Goal: Information Seeking & Learning: Learn about a topic

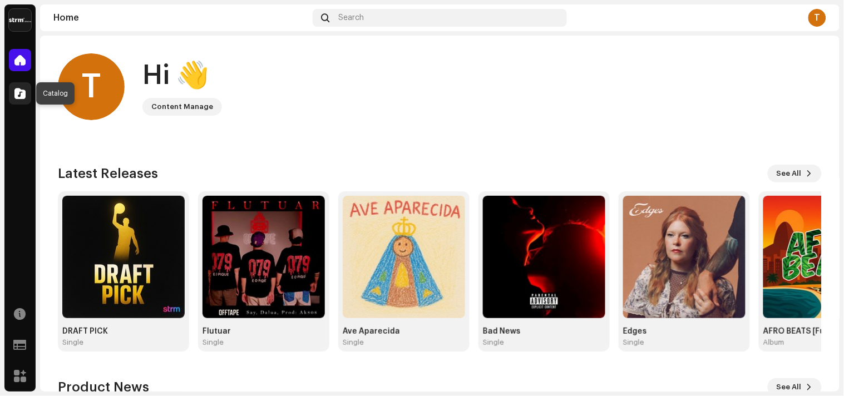
click at [27, 95] on div at bounding box center [20, 93] width 22 height 22
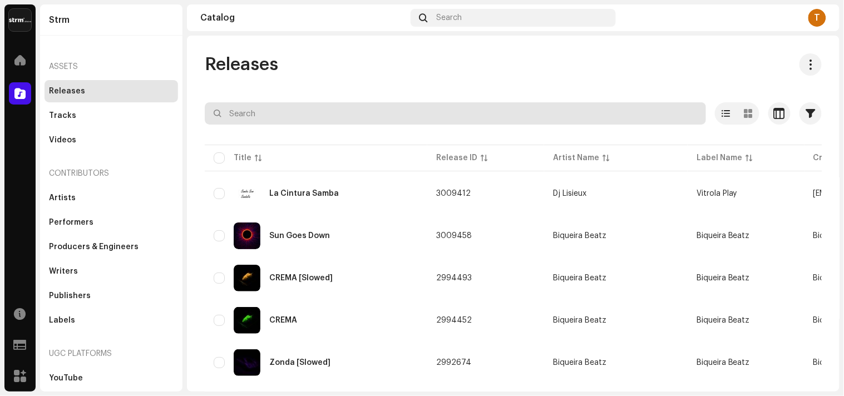
click at [267, 116] on input "text" at bounding box center [455, 113] width 501 height 22
paste input "7316481373469"
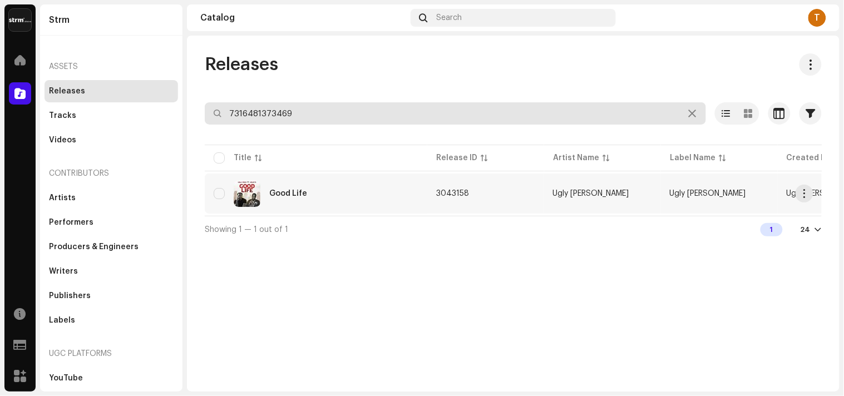
type input "7316481373469"
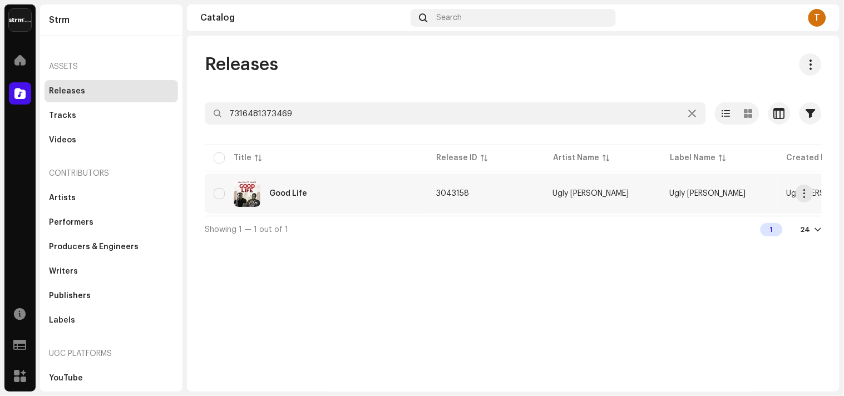
click at [292, 193] on div "Good Life" at bounding box center [288, 194] width 38 height 8
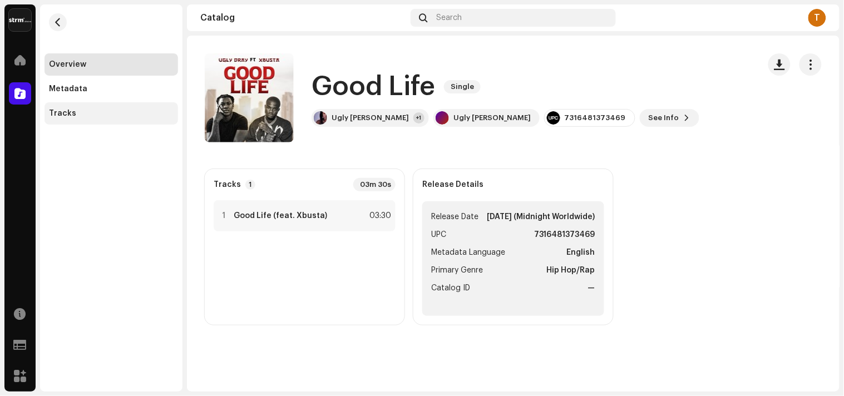
click at [106, 110] on div "Tracks" at bounding box center [111, 113] width 125 height 9
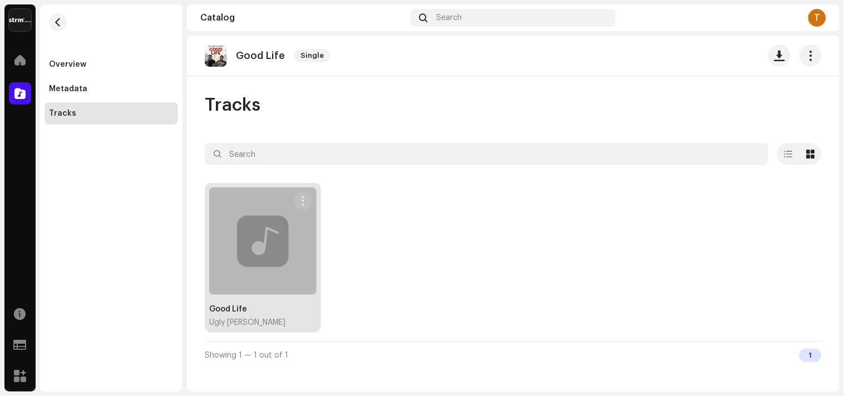
click at [292, 248] on div at bounding box center [262, 241] width 107 height 107
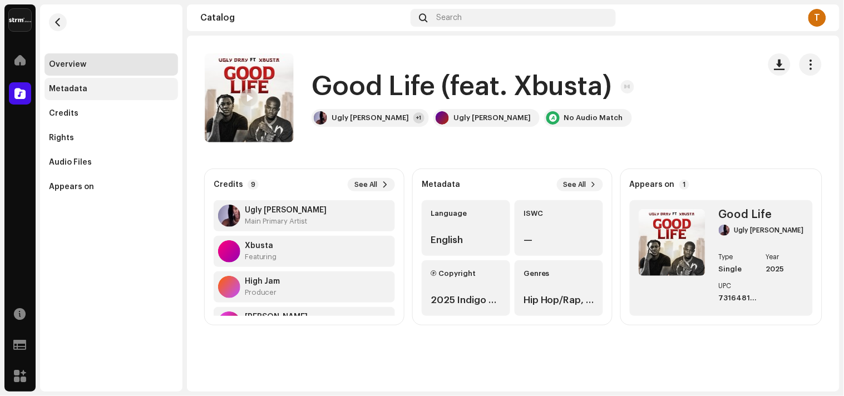
click at [109, 93] on div "Metadata" at bounding box center [112, 89] width 134 height 22
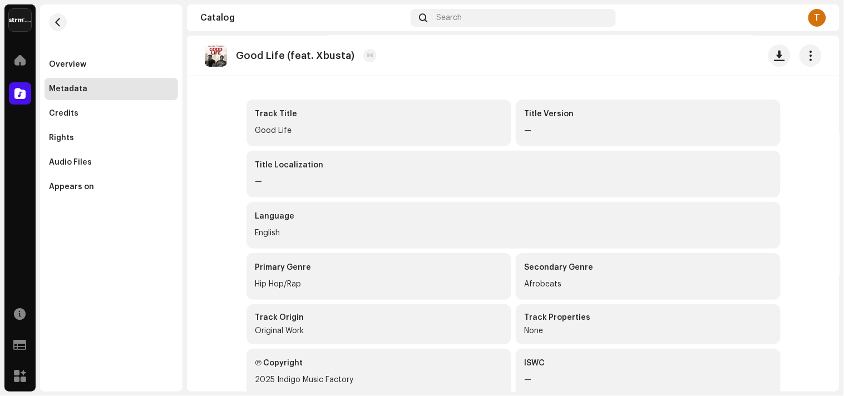
scroll to position [165, 0]
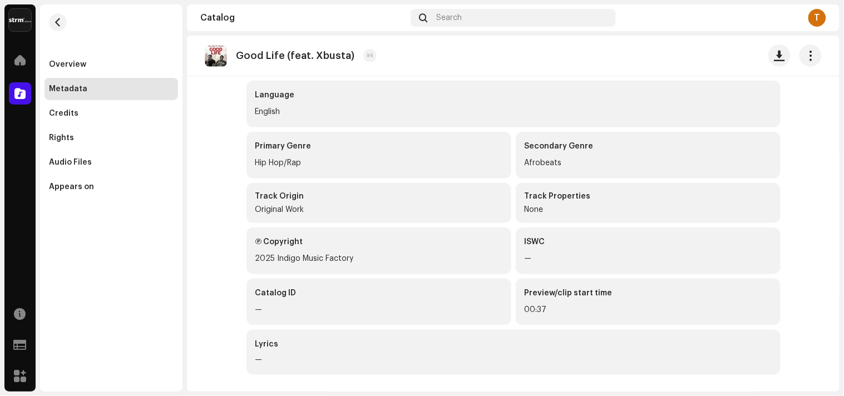
click at [290, 349] on div "Lyrics —" at bounding box center [513, 352] width 534 height 45
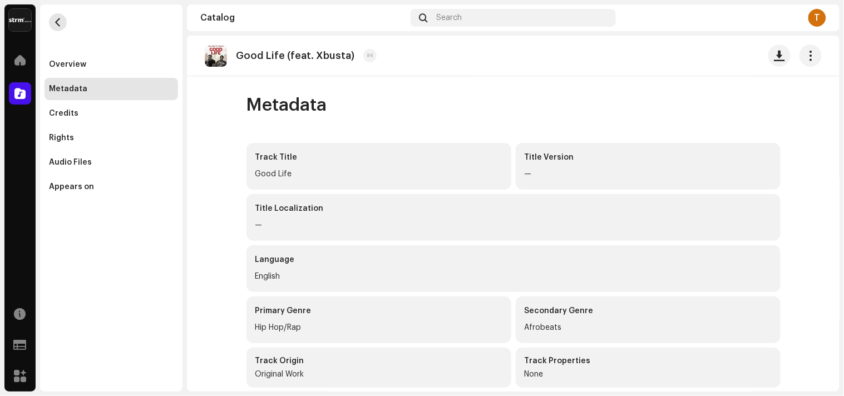
click at [57, 20] on span "button" at bounding box center [58, 22] width 8 height 9
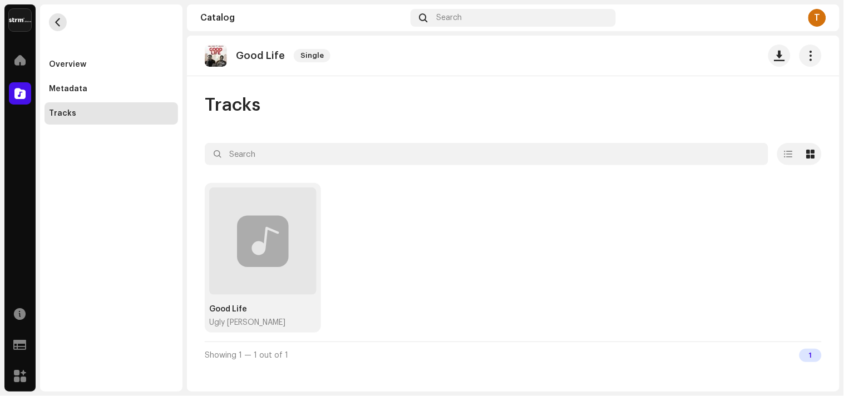
click at [52, 21] on button "button" at bounding box center [58, 22] width 18 height 18
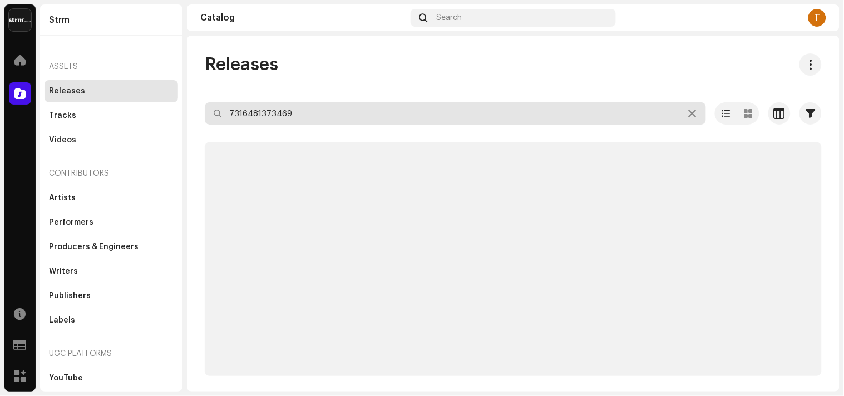
click at [374, 114] on input "7316481373469" at bounding box center [455, 113] width 501 height 22
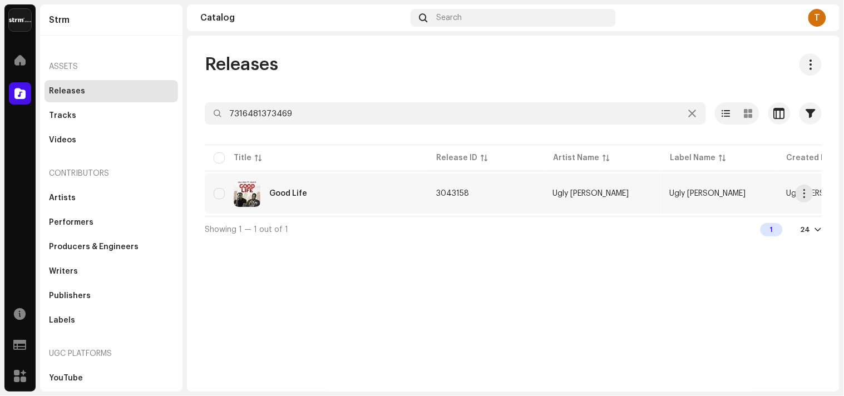
click at [288, 196] on div "Good Life" at bounding box center [288, 194] width 38 height 8
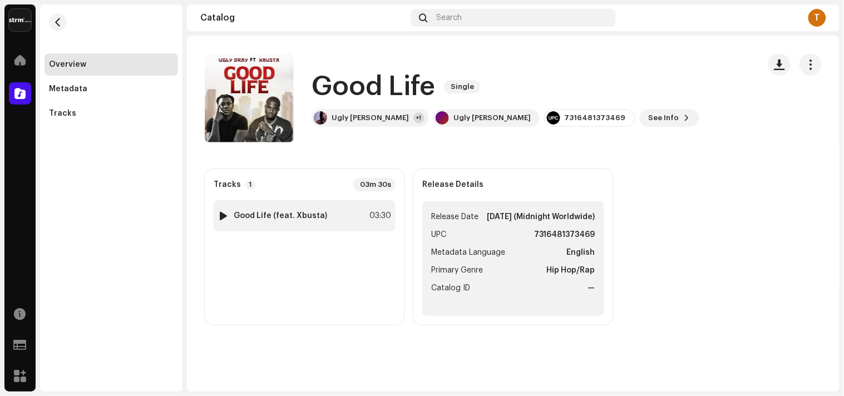
click at [221, 213] on div at bounding box center [224, 215] width 8 height 9
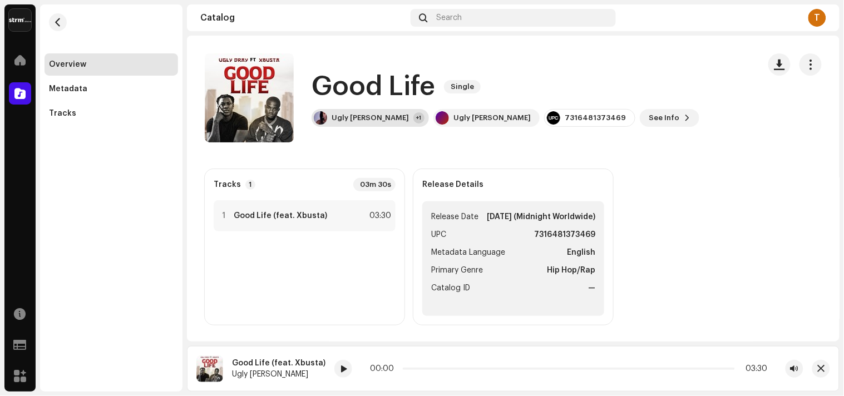
click at [357, 119] on div "Ugly [PERSON_NAME]" at bounding box center [370, 118] width 77 height 9
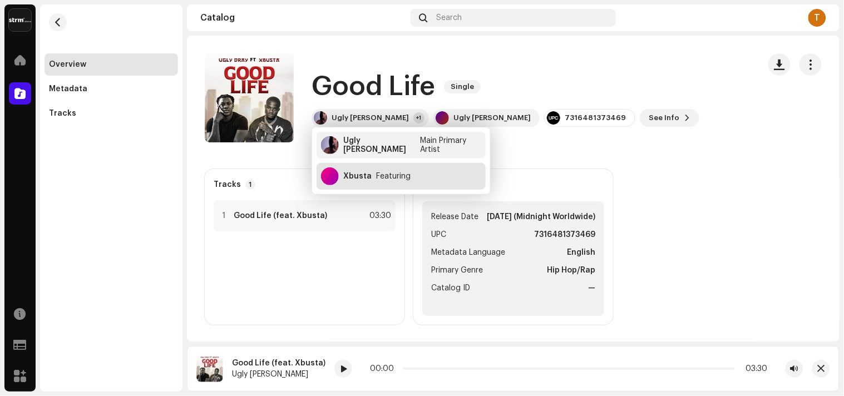
click at [356, 178] on div "Xbusta" at bounding box center [357, 176] width 28 height 9
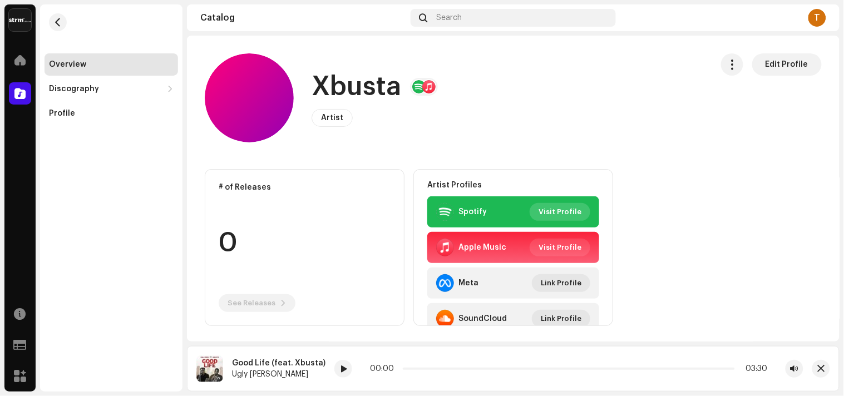
click at [571, 210] on span "Visit Profile" at bounding box center [560, 212] width 43 height 22
click at [54, 24] on span "button" at bounding box center [58, 22] width 8 height 9
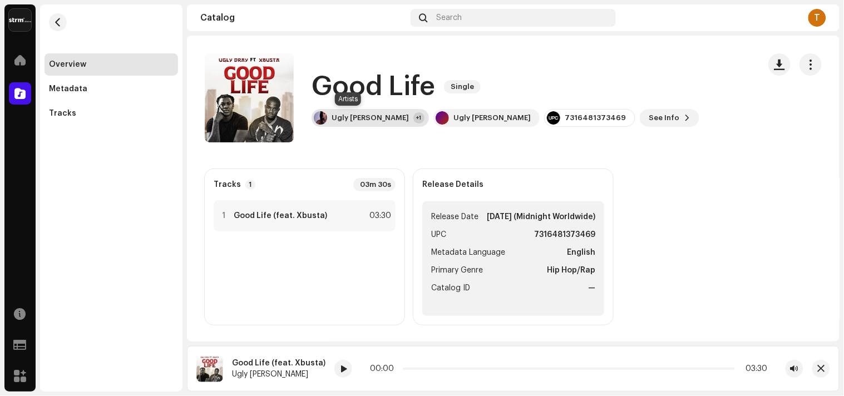
click at [351, 125] on div "Ugly [PERSON_NAME] +1" at bounding box center [370, 118] width 117 height 18
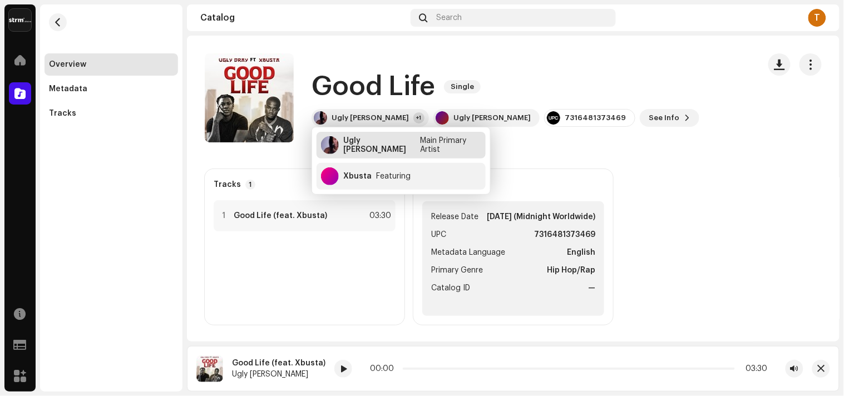
click at [359, 142] on div "Ugly [PERSON_NAME]" at bounding box center [379, 145] width 73 height 18
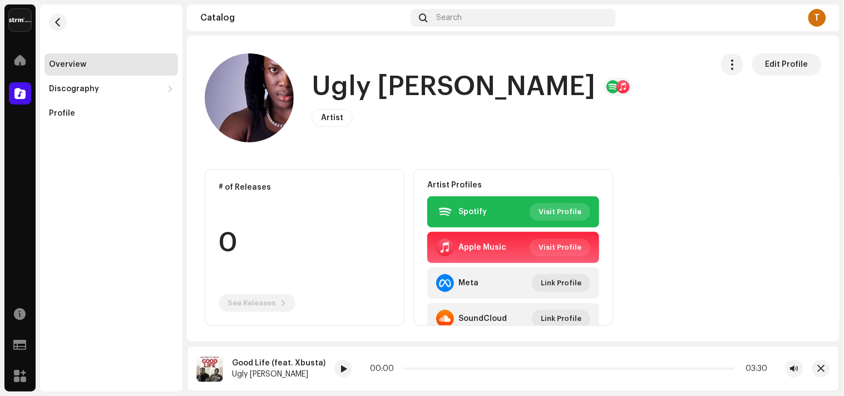
click at [581, 210] on button "Visit Profile" at bounding box center [560, 212] width 61 height 18
click at [63, 19] on button "button" at bounding box center [58, 22] width 18 height 18
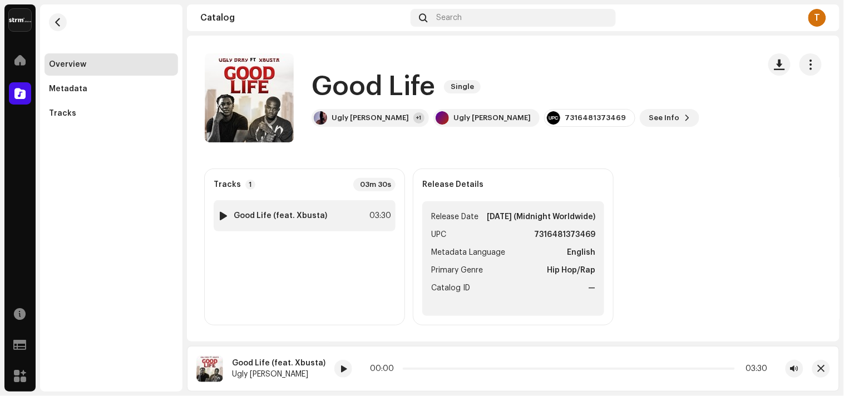
click at [223, 215] on div at bounding box center [224, 215] width 8 height 9
click at [267, 213] on strong "Good Life (feat. Xbusta)" at bounding box center [280, 215] width 93 height 9
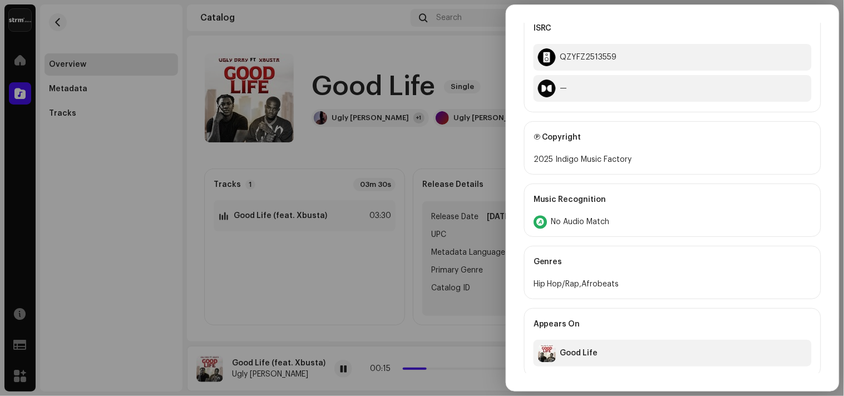
scroll to position [698, 0]
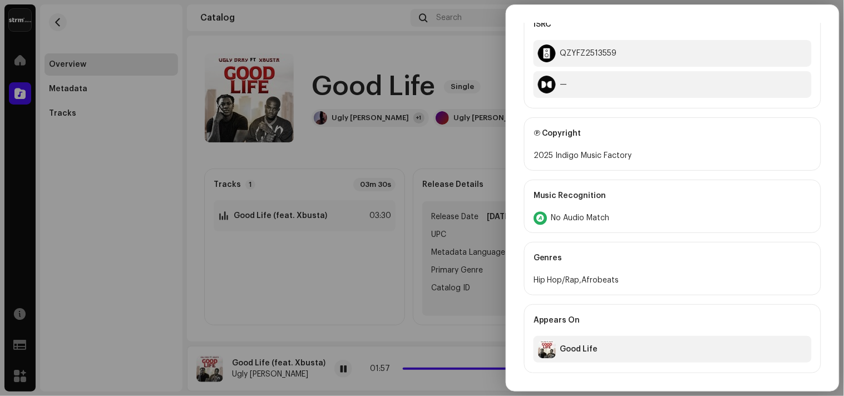
click at [461, 75] on div at bounding box center [422, 198] width 844 height 396
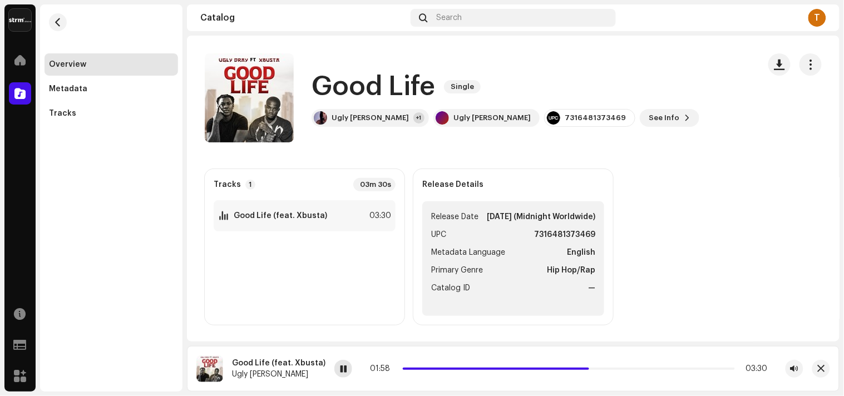
click at [334, 363] on div at bounding box center [343, 369] width 18 height 18
click at [342, 373] on div at bounding box center [343, 369] width 18 height 18
click at [347, 122] on div "Ugly [PERSON_NAME] +1" at bounding box center [370, 118] width 117 height 18
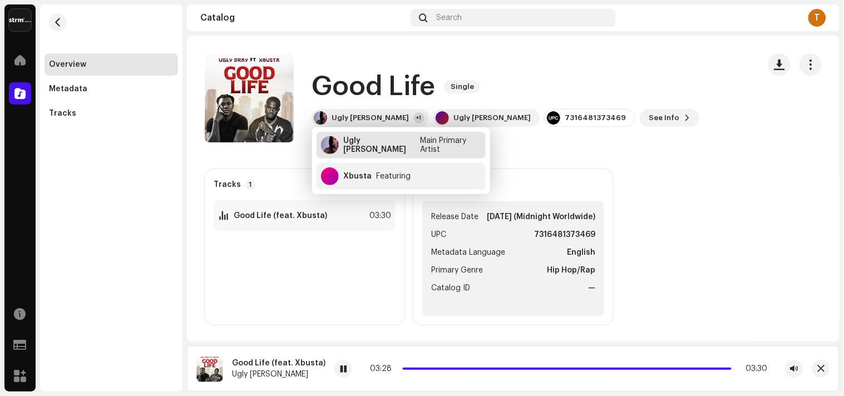
click at [421, 144] on div "Main Primary Artist" at bounding box center [451, 145] width 61 height 18
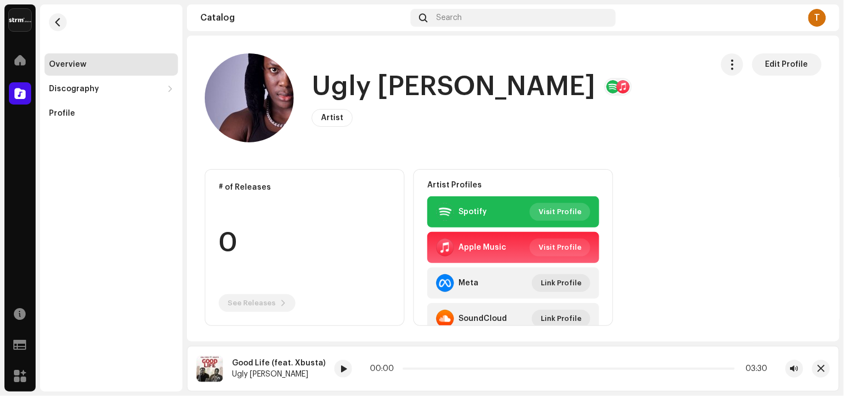
click at [555, 208] on span "Visit Profile" at bounding box center [560, 212] width 43 height 22
click at [812, 14] on div "T" at bounding box center [817, 18] width 18 height 18
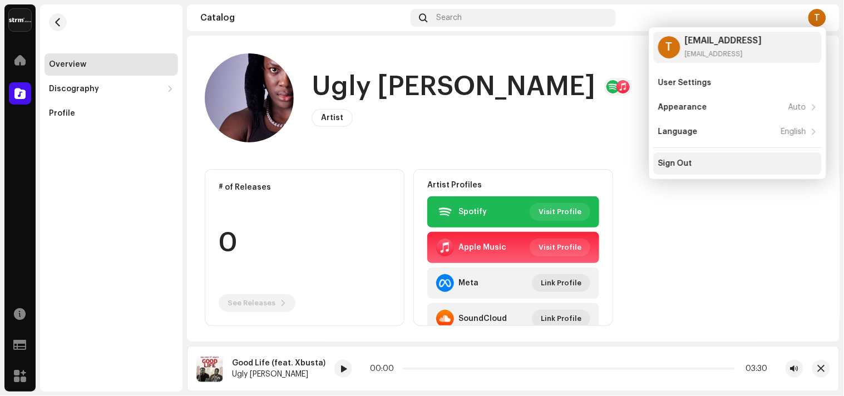
click at [679, 161] on div "Sign Out" at bounding box center [675, 163] width 34 height 9
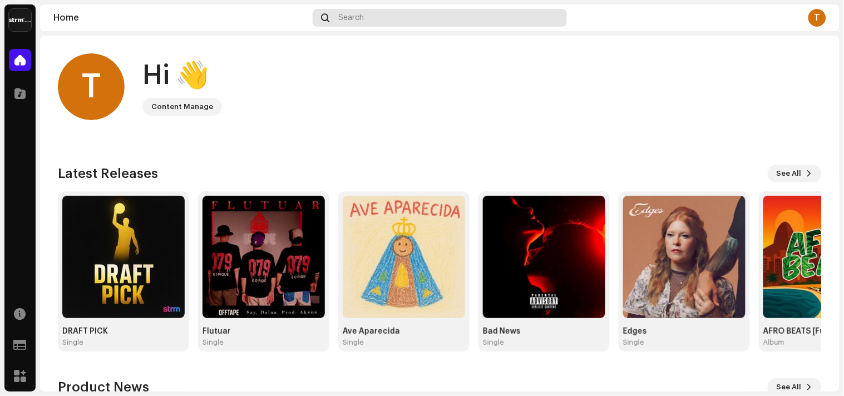
click at [357, 13] on span "Search" at bounding box center [352, 17] width 26 height 9
click at [807, 29] on div "Home Search T" at bounding box center [440, 17] width 800 height 27
click at [818, 22] on div "T" at bounding box center [817, 18] width 18 height 18
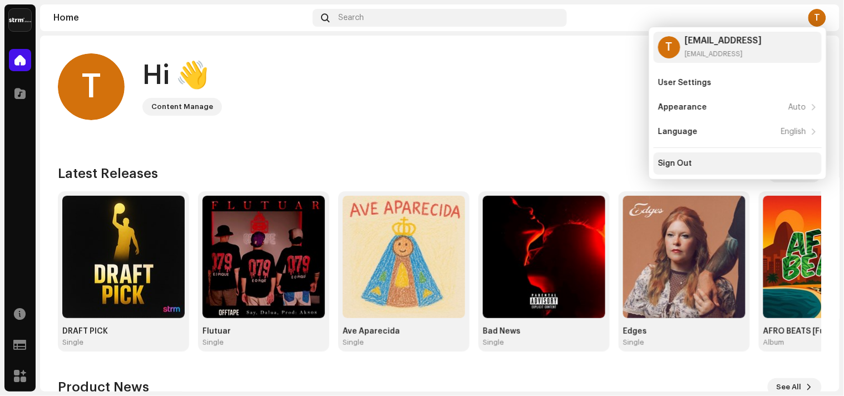
click at [669, 161] on div "Sign Out" at bounding box center [675, 163] width 34 height 9
